Goal: Information Seeking & Learning: Learn about a topic

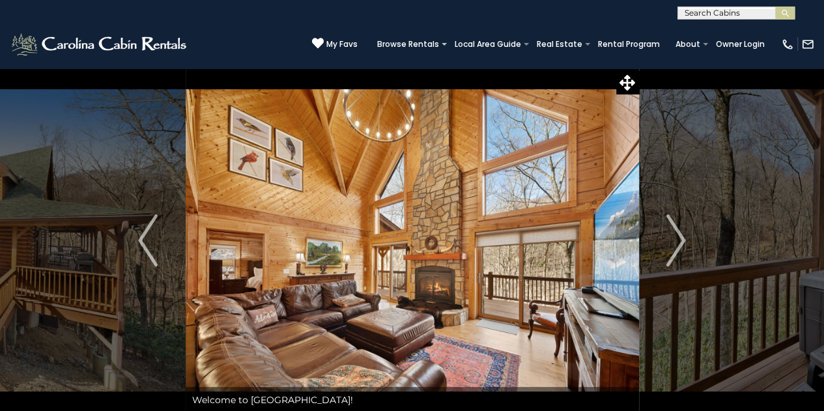
click at [223, 218] on img at bounding box center [412, 240] width 453 height 345
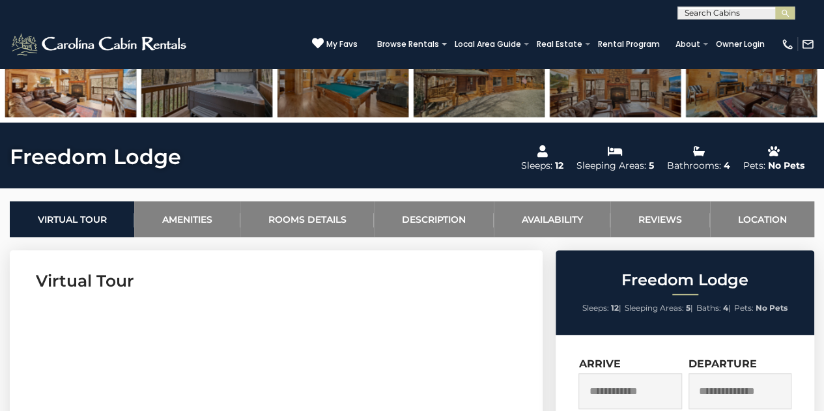
scroll to position [410, 0]
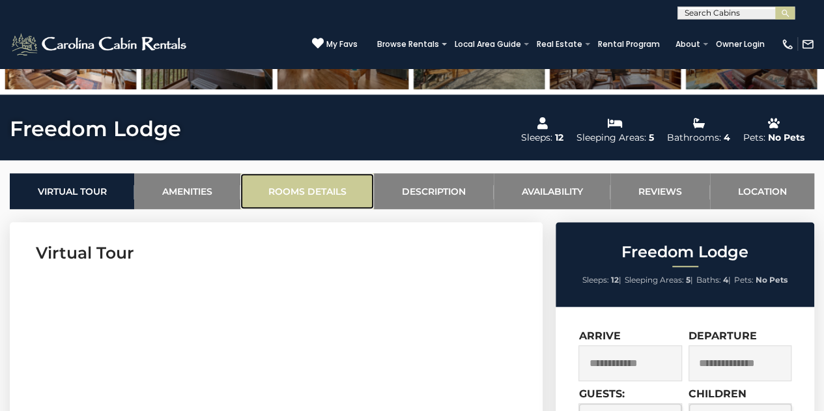
click at [320, 179] on link "Rooms Details" at bounding box center [306, 191] width 133 height 36
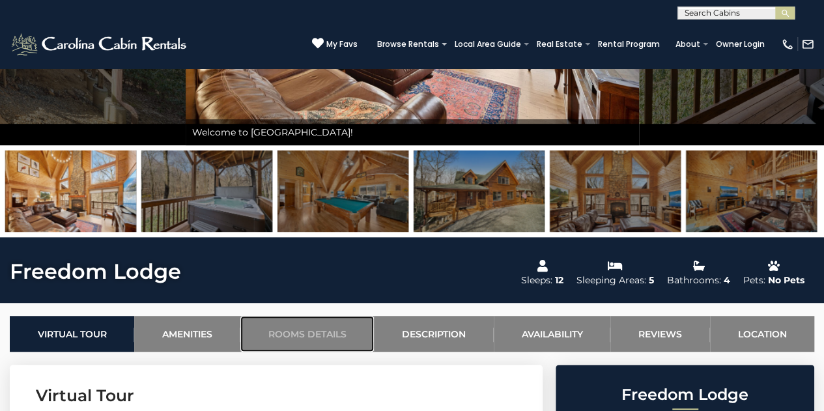
scroll to position [267, 0]
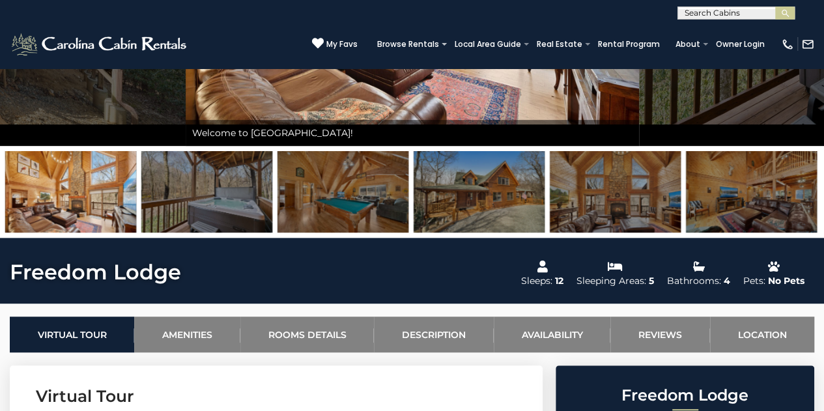
click at [630, 212] on img at bounding box center [615, 191] width 131 height 81
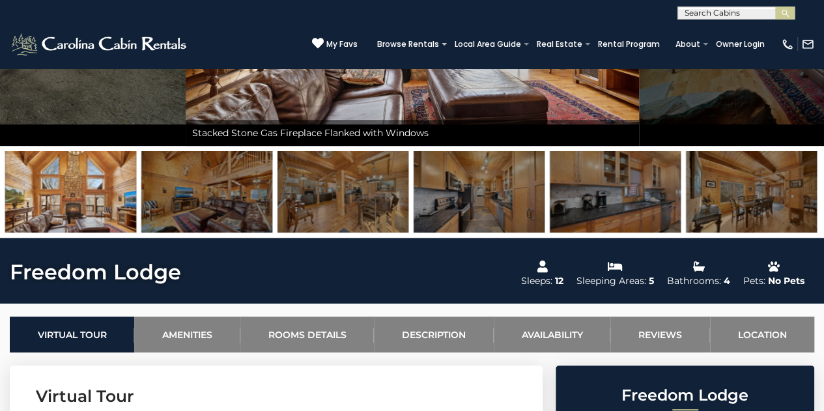
click at [626, 208] on img at bounding box center [615, 191] width 131 height 81
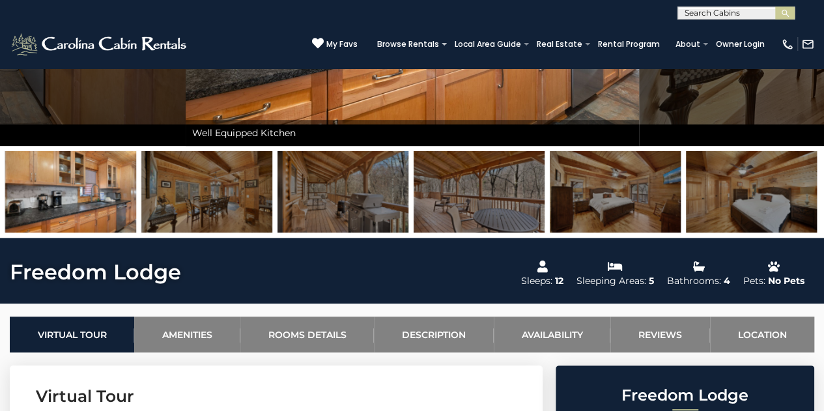
click at [626, 208] on img at bounding box center [615, 191] width 131 height 81
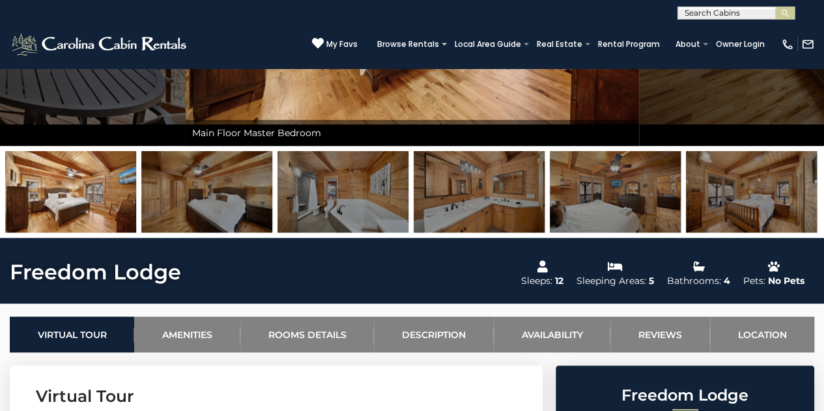
click at [626, 208] on img at bounding box center [615, 191] width 131 height 81
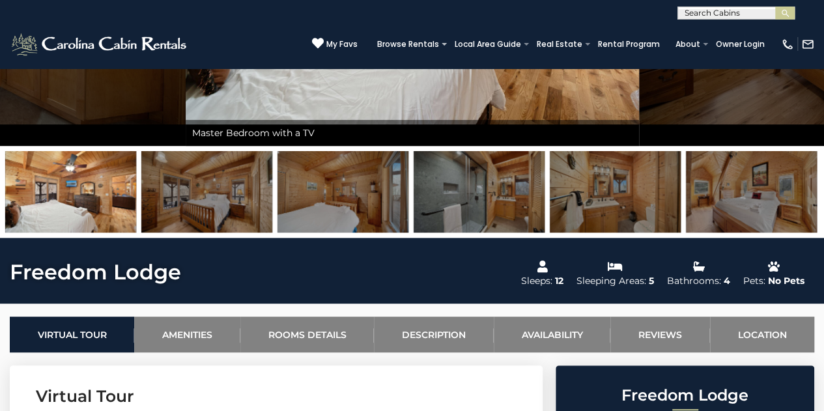
click at [746, 201] on img at bounding box center [751, 191] width 131 height 81
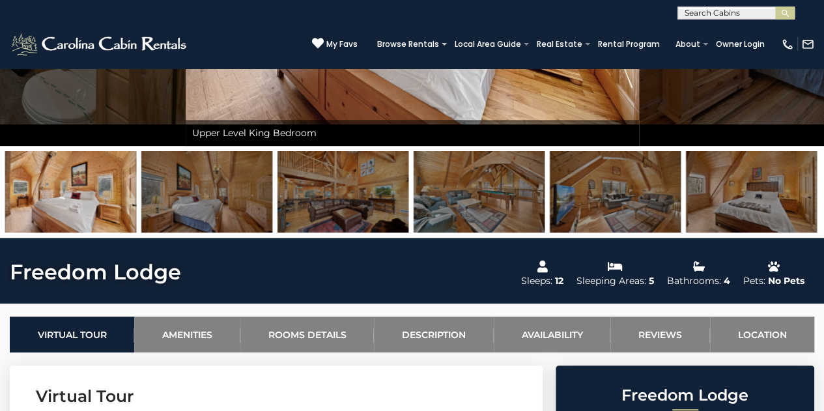
click at [77, 212] on img at bounding box center [70, 191] width 131 height 81
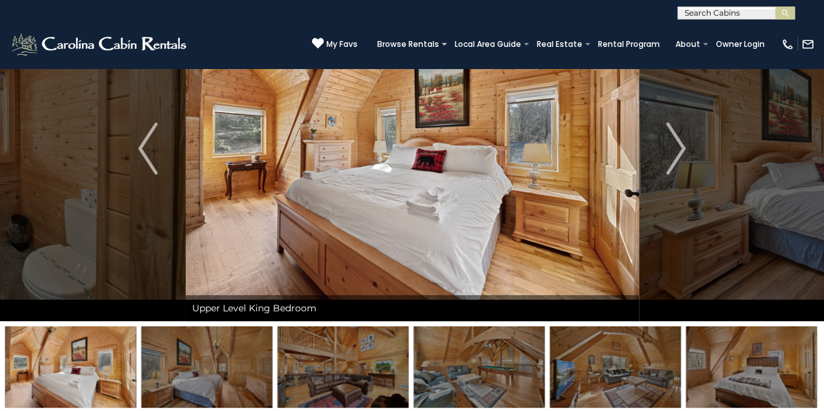
scroll to position [91, 0]
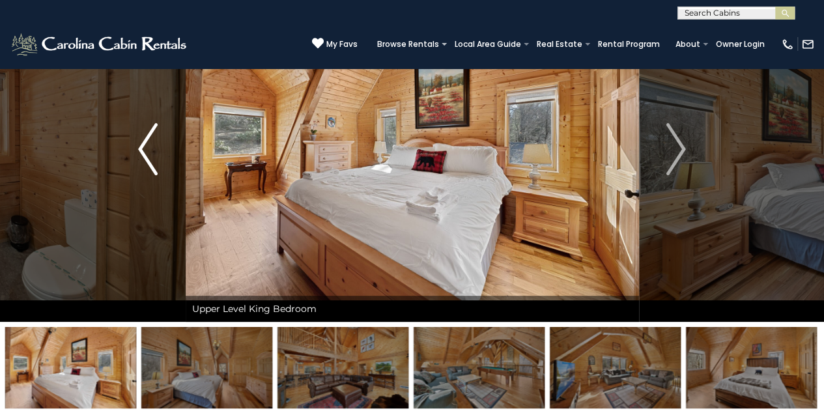
click at [143, 137] on img "Previous" at bounding box center [148, 149] width 20 height 52
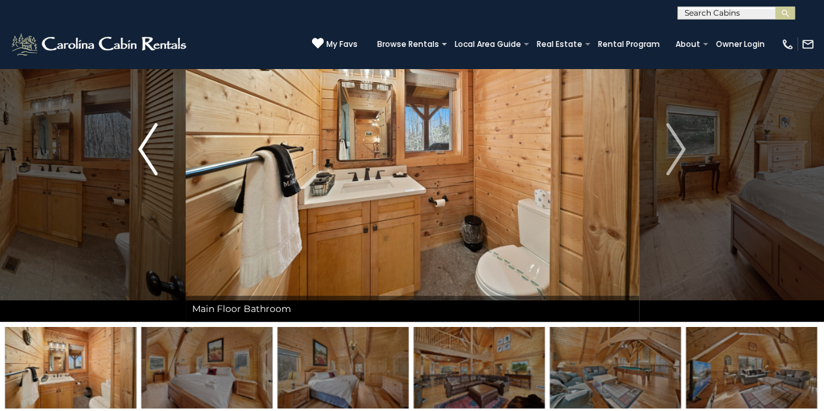
click at [143, 137] on img "Previous" at bounding box center [148, 149] width 20 height 52
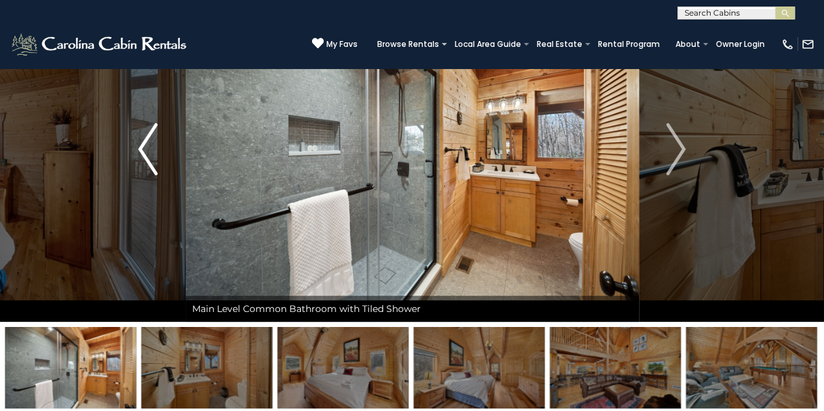
click at [143, 137] on img "Previous" at bounding box center [148, 149] width 20 height 52
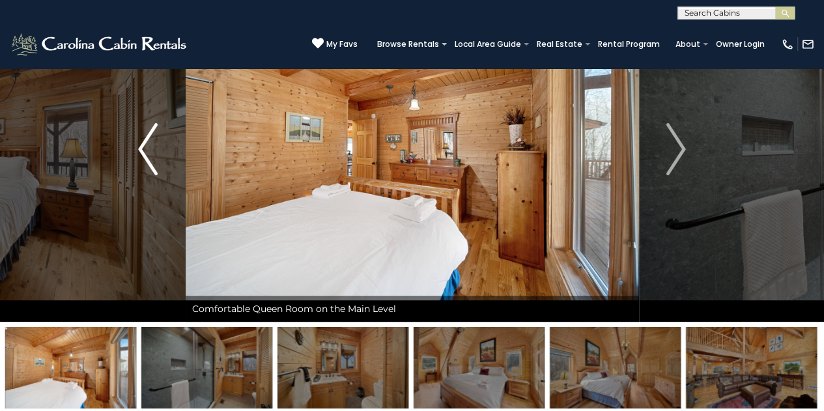
click at [143, 137] on img "Previous" at bounding box center [148, 149] width 20 height 52
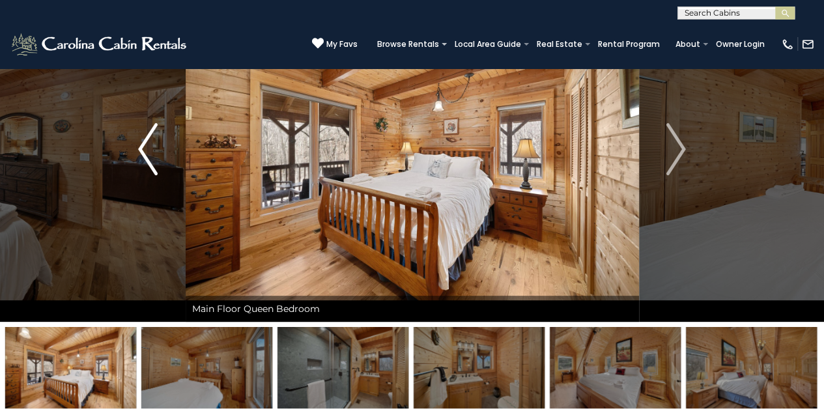
click at [143, 137] on img "Previous" at bounding box center [148, 149] width 20 height 52
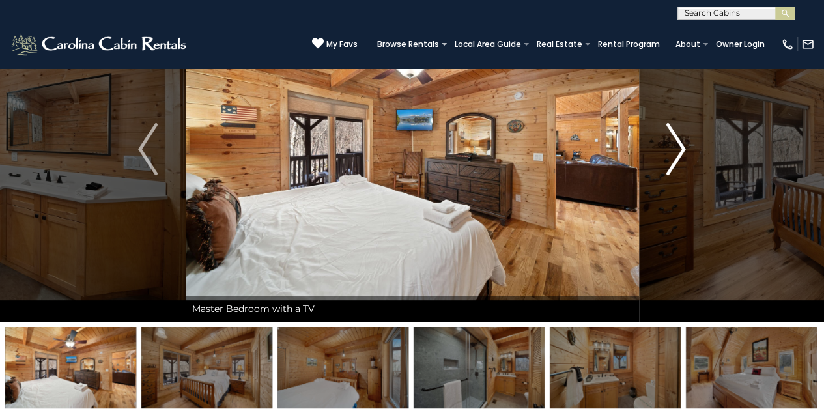
click at [669, 143] on img "Next" at bounding box center [676, 149] width 20 height 52
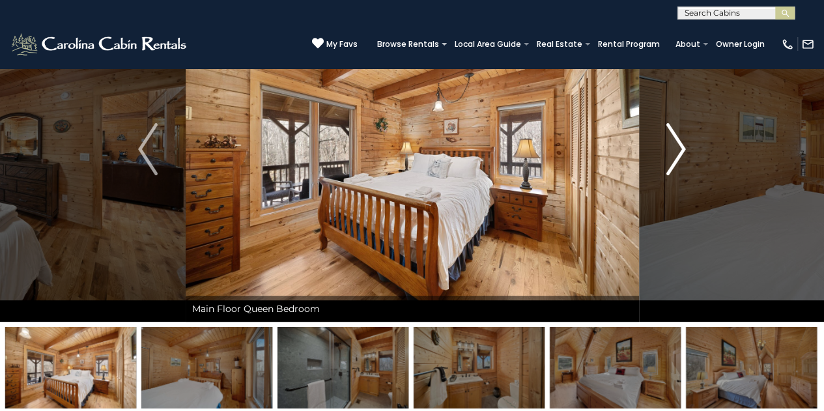
click at [669, 143] on img "Next" at bounding box center [676, 149] width 20 height 52
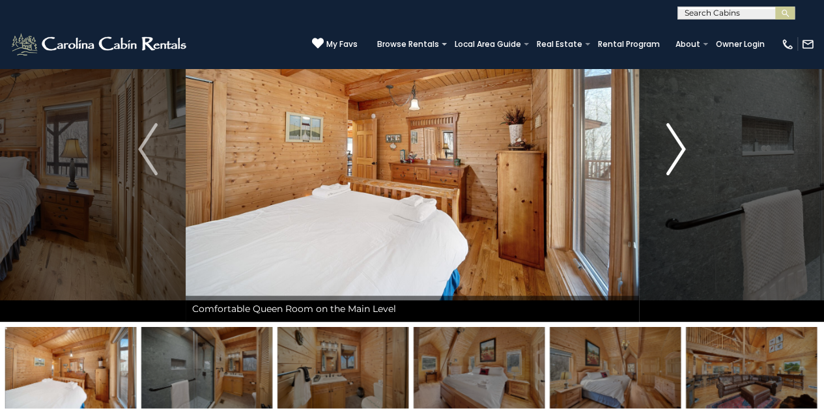
click at [669, 143] on img "Next" at bounding box center [676, 149] width 20 height 52
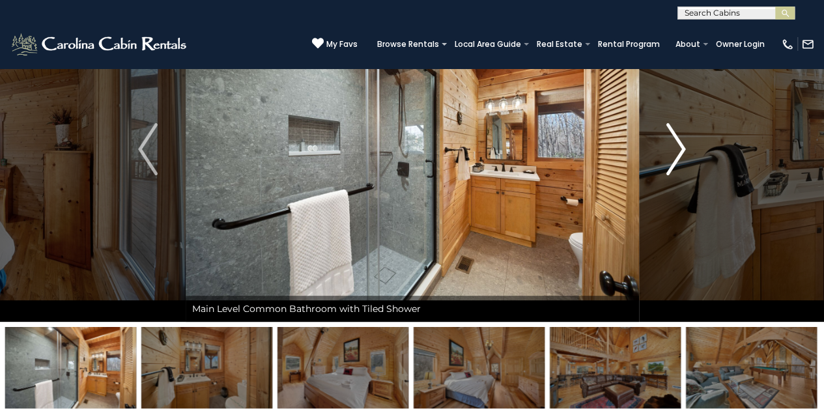
click at [669, 143] on img "Next" at bounding box center [676, 149] width 20 height 52
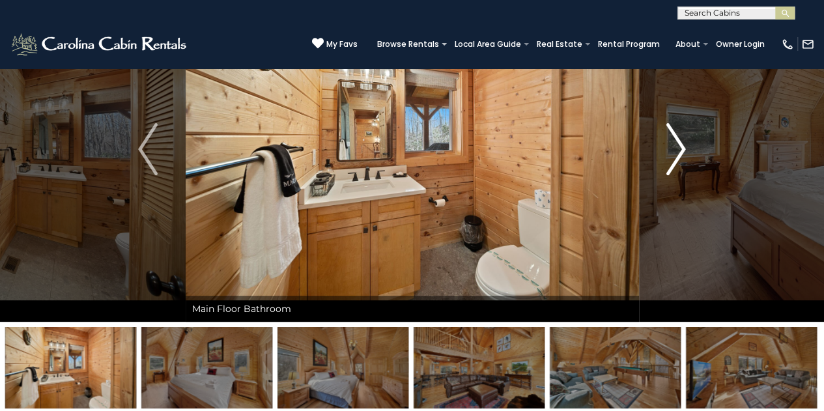
click at [669, 143] on img "Next" at bounding box center [676, 149] width 20 height 52
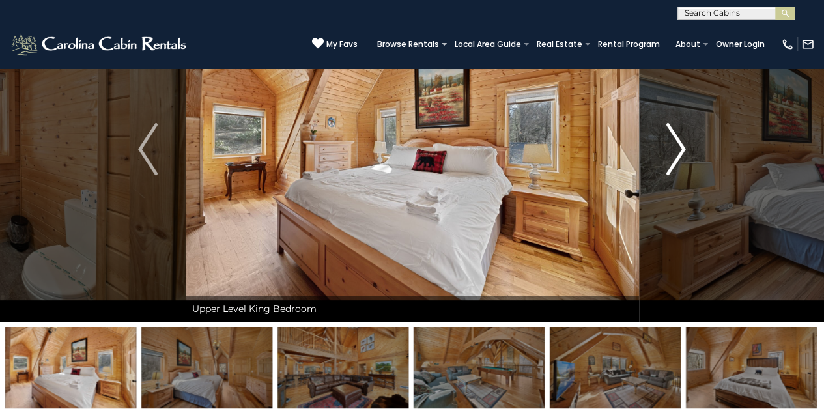
click at [669, 143] on img "Next" at bounding box center [676, 149] width 20 height 52
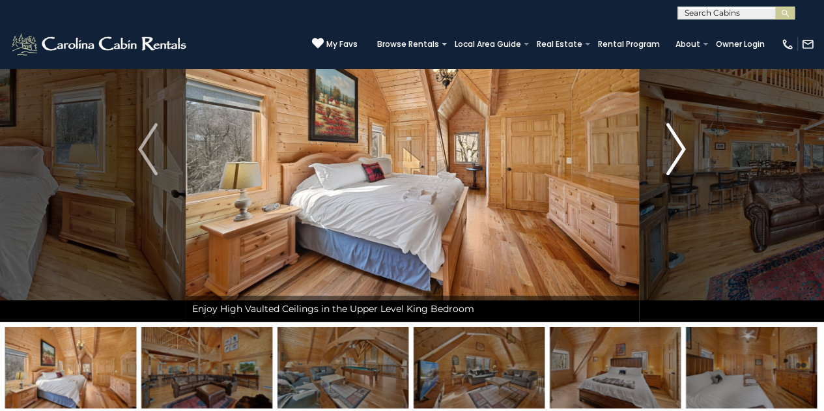
click at [669, 143] on img "Next" at bounding box center [676, 149] width 20 height 52
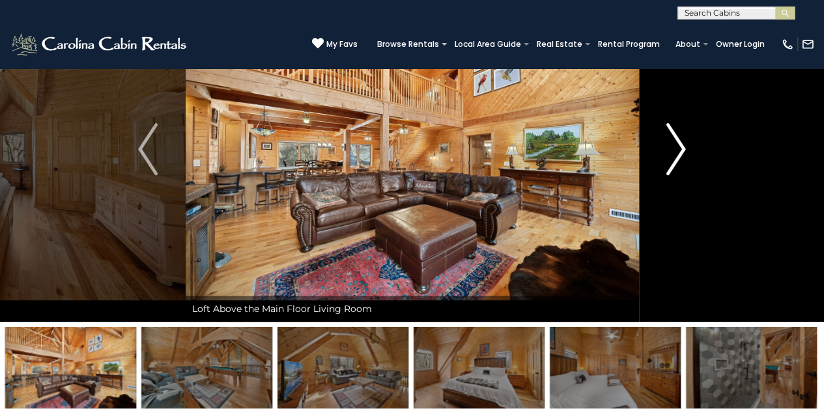
click at [669, 143] on img "Next" at bounding box center [676, 149] width 20 height 52
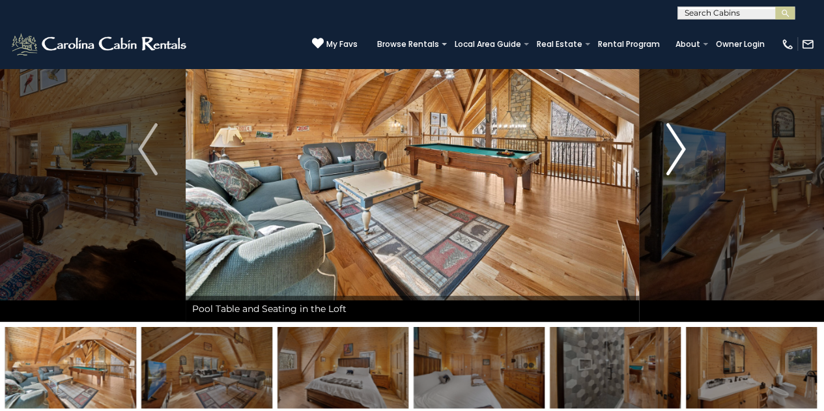
click at [669, 143] on img "Next" at bounding box center [676, 149] width 20 height 52
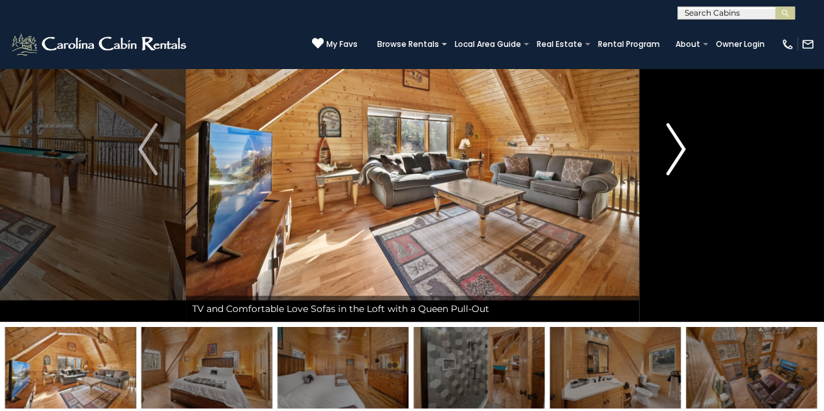
click at [669, 143] on img "Next" at bounding box center [676, 149] width 20 height 52
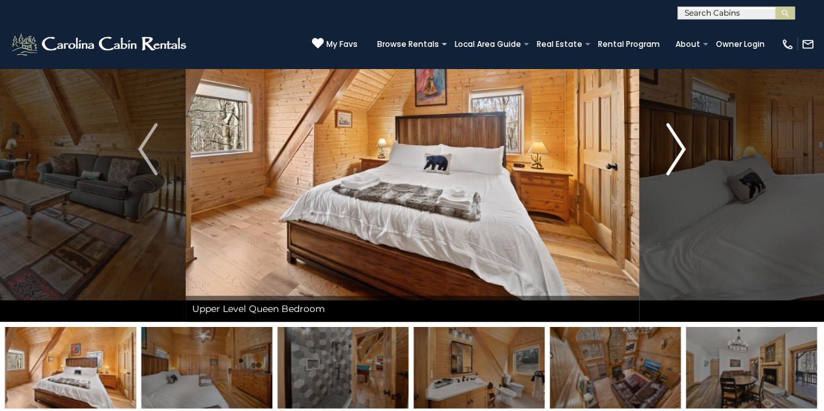
click at [669, 143] on img "Next" at bounding box center [676, 149] width 20 height 52
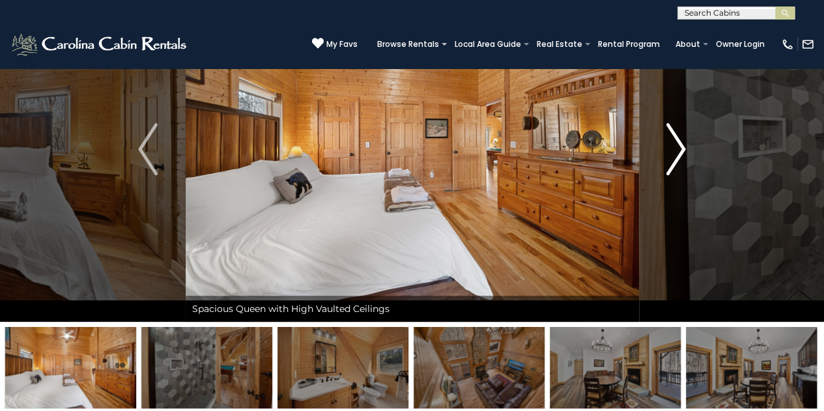
click at [669, 143] on img "Next" at bounding box center [676, 149] width 20 height 52
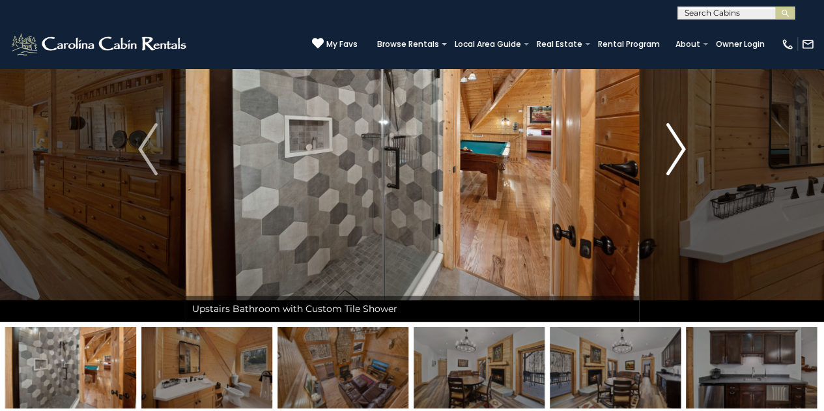
click at [669, 143] on img "Next" at bounding box center [676, 149] width 20 height 52
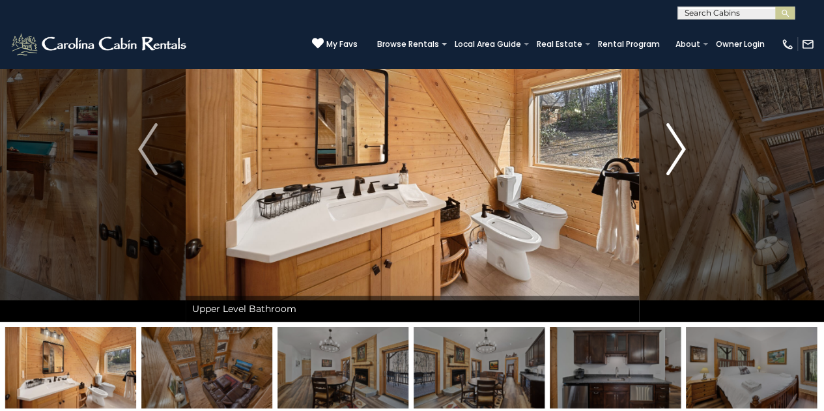
click at [669, 143] on img "Next" at bounding box center [676, 149] width 20 height 52
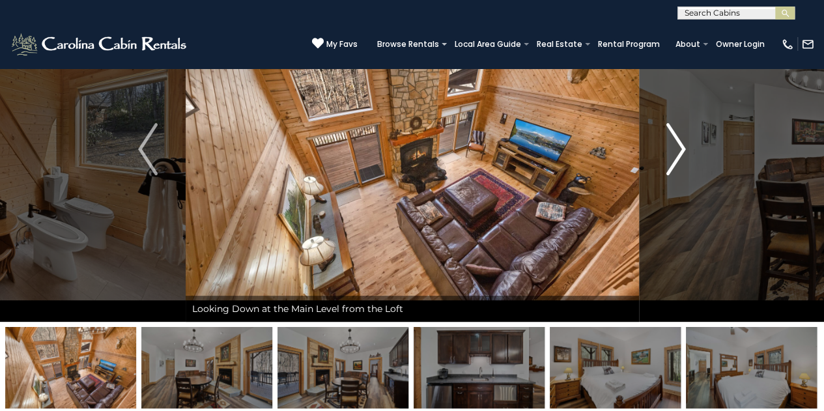
click at [669, 143] on img "Next" at bounding box center [676, 149] width 20 height 52
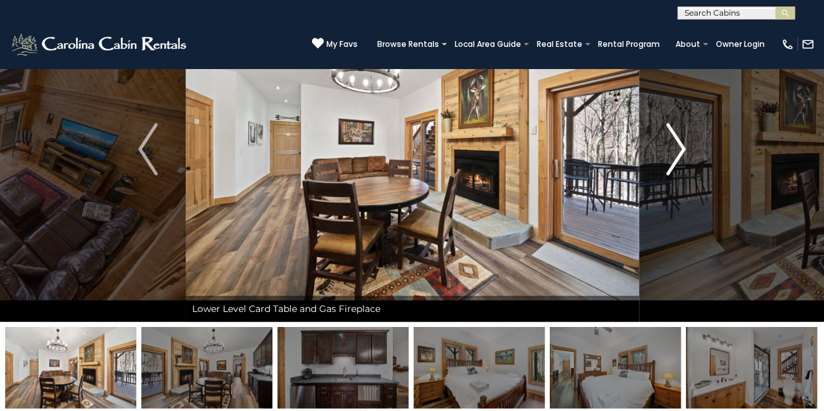
click at [669, 143] on img "Next" at bounding box center [676, 149] width 20 height 52
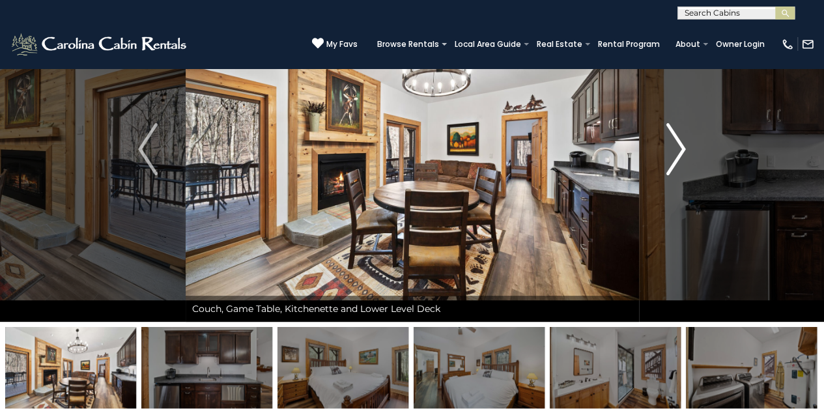
click at [669, 143] on img "Next" at bounding box center [676, 149] width 20 height 52
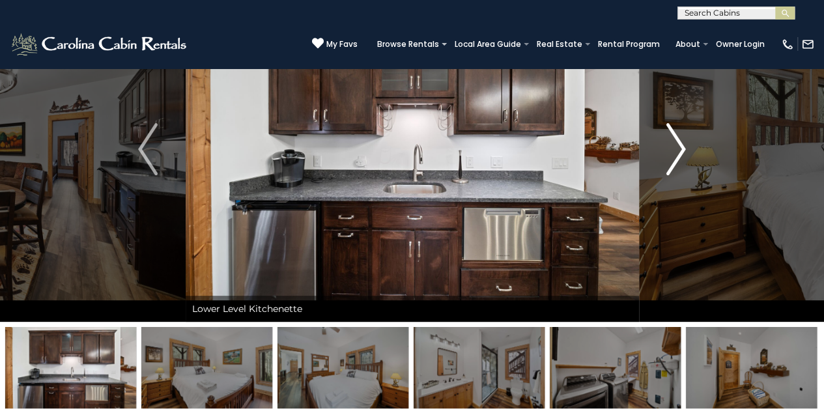
click at [669, 143] on img "Next" at bounding box center [676, 149] width 20 height 52
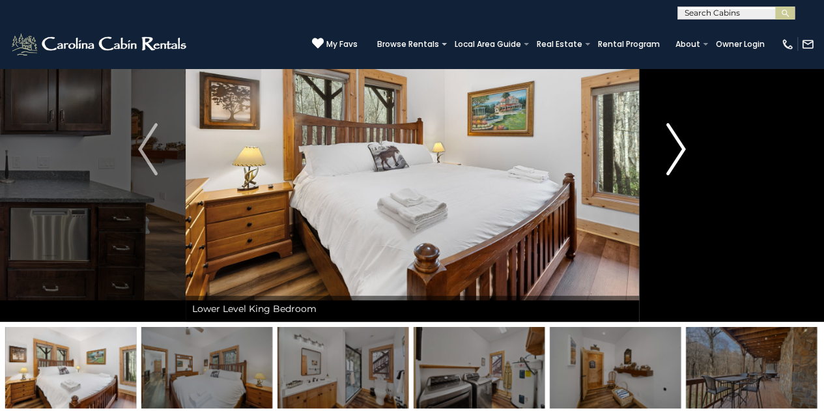
click at [669, 143] on img "Next" at bounding box center [676, 149] width 20 height 52
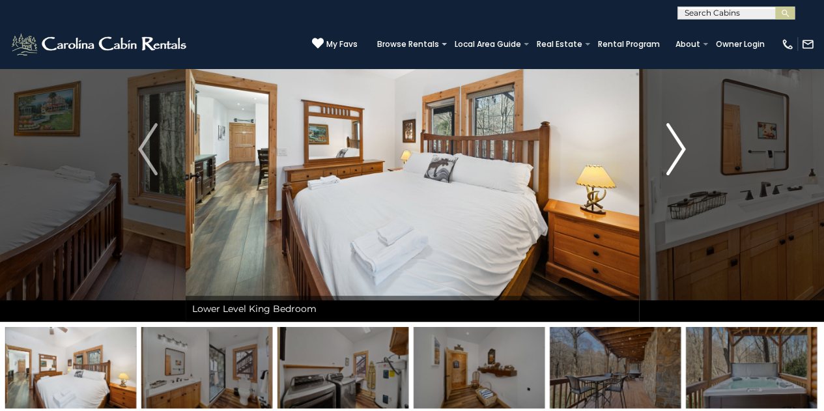
click at [669, 143] on img "Next" at bounding box center [676, 149] width 20 height 52
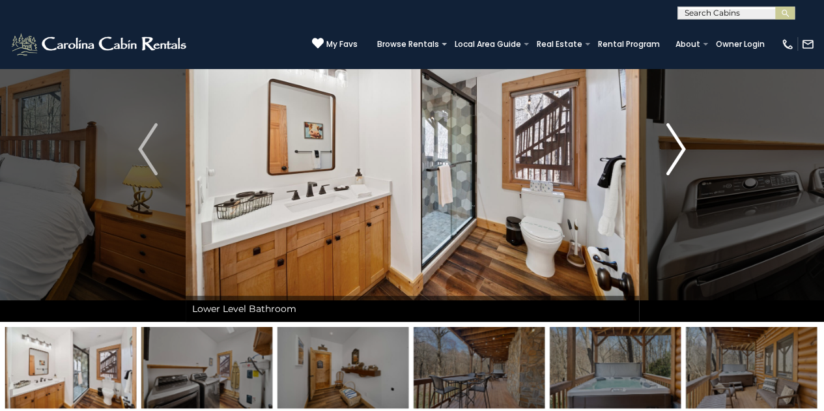
click at [669, 143] on img "Next" at bounding box center [676, 149] width 20 height 52
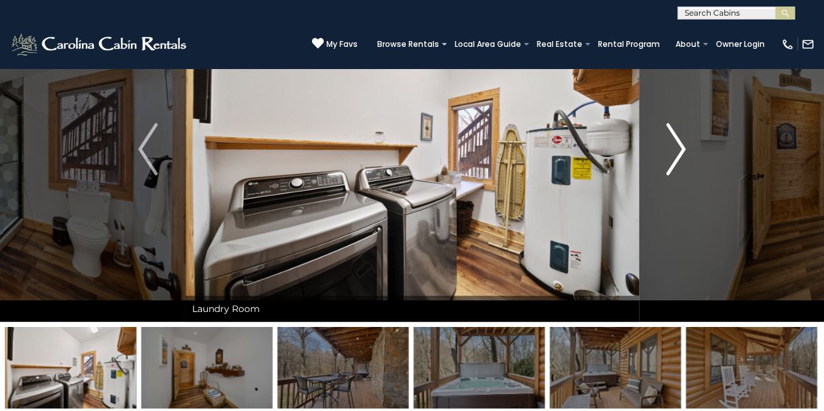
click at [669, 143] on img "Next" at bounding box center [676, 149] width 20 height 52
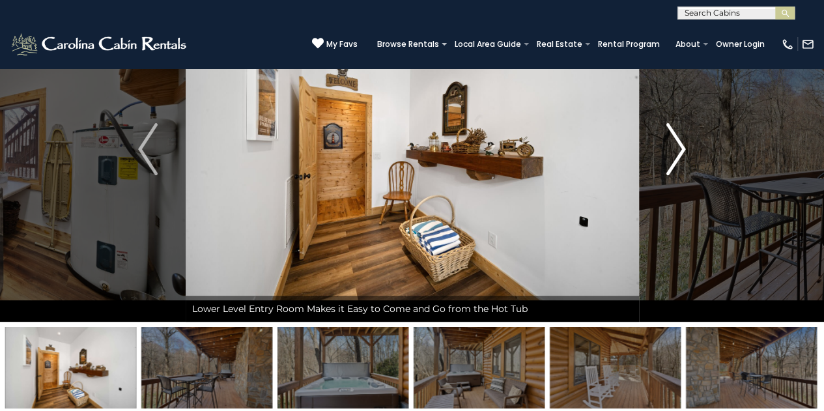
click at [669, 143] on img "Next" at bounding box center [676, 149] width 20 height 52
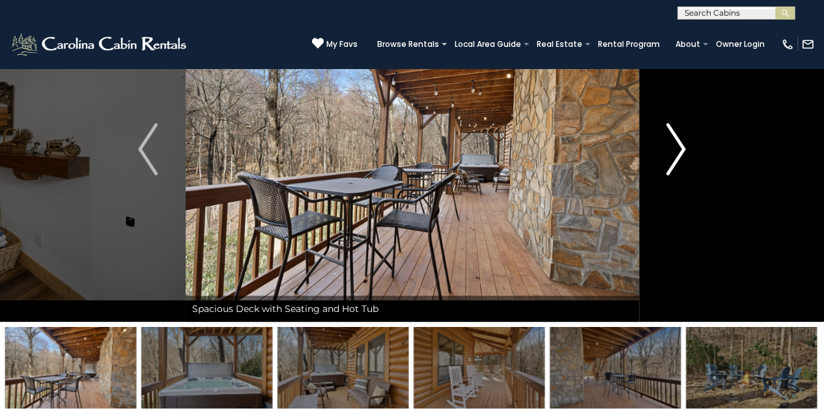
click at [669, 143] on img "Next" at bounding box center [676, 149] width 20 height 52
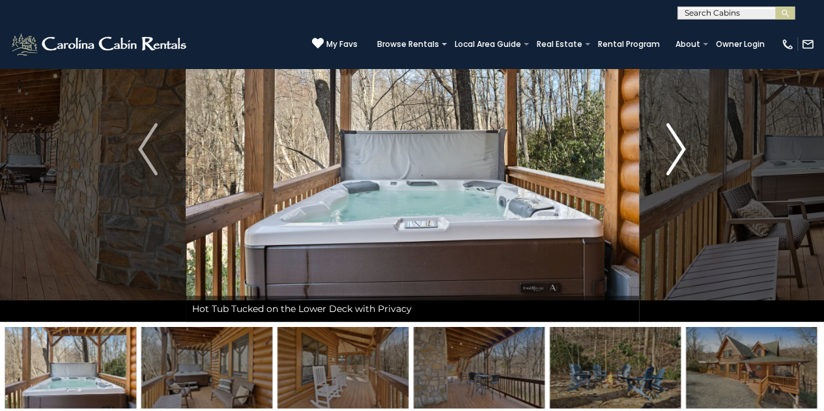
click at [669, 143] on img "Next" at bounding box center [676, 149] width 20 height 52
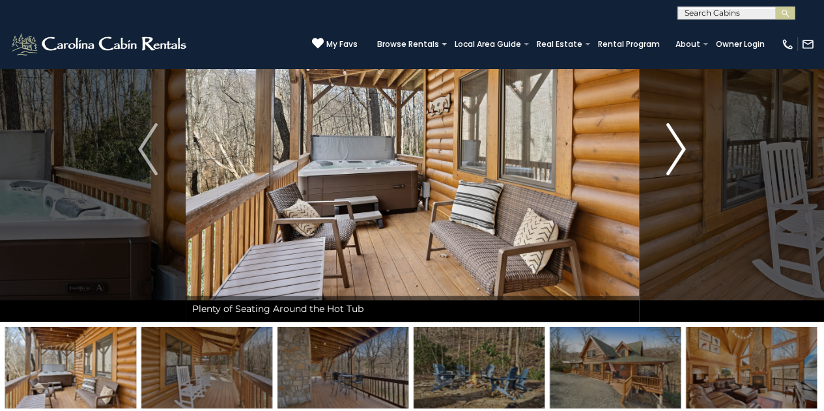
click at [669, 143] on img "Next" at bounding box center [676, 149] width 20 height 52
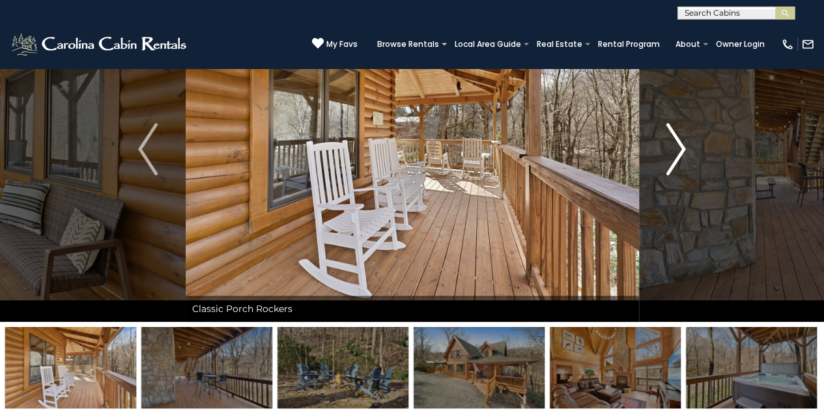
click at [669, 143] on img "Next" at bounding box center [676, 149] width 20 height 52
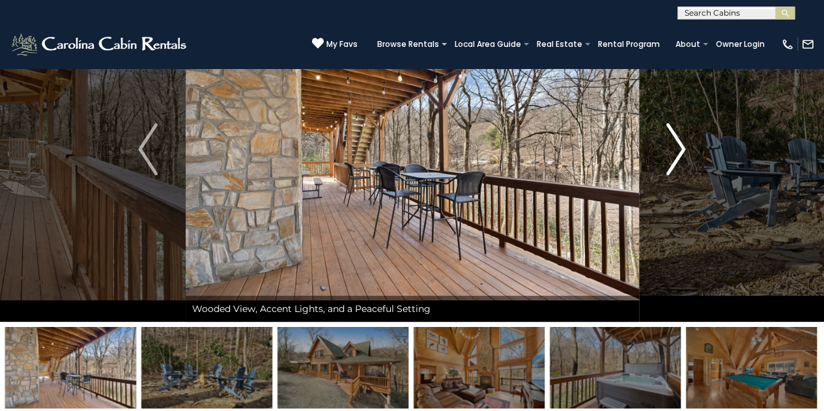
click at [669, 143] on img "Next" at bounding box center [676, 149] width 20 height 52
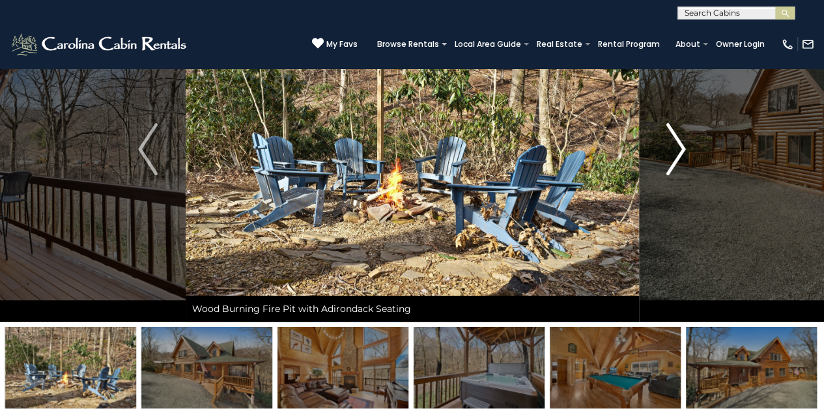
click at [669, 143] on img "Next" at bounding box center [676, 149] width 20 height 52
